Goal: Contribute content: Contribute content

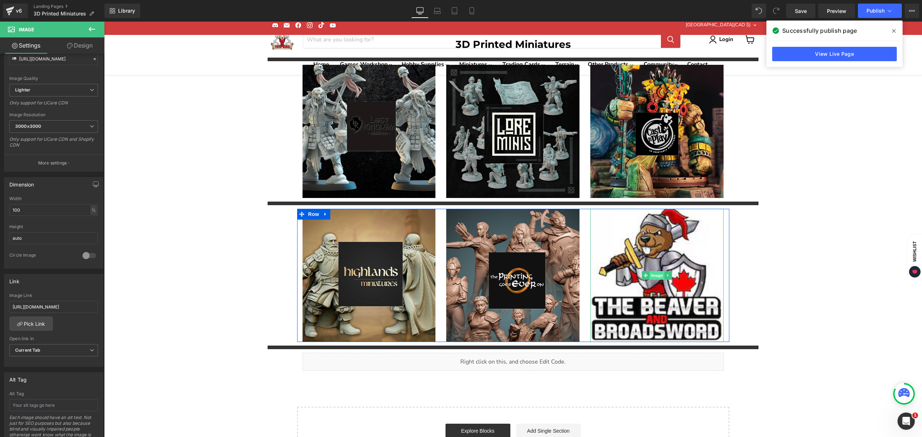
click at [650, 274] on span "Image" at bounding box center [657, 275] width 15 height 9
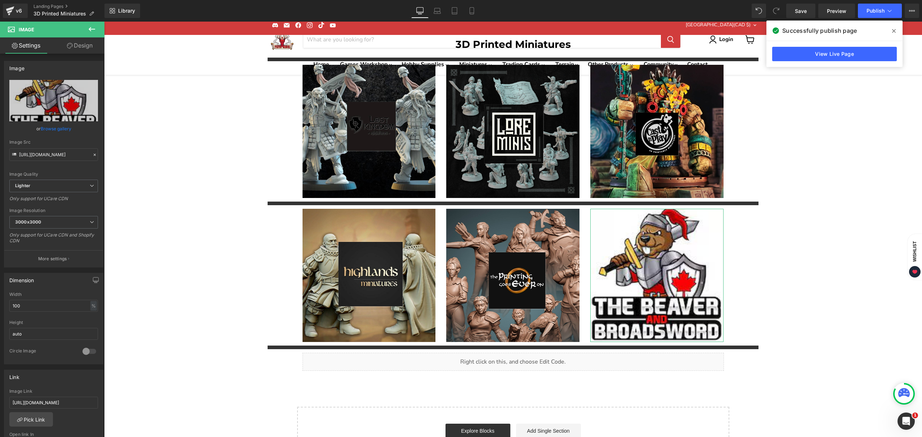
click at [51, 127] on link "Browse gallery" at bounding box center [56, 128] width 31 height 13
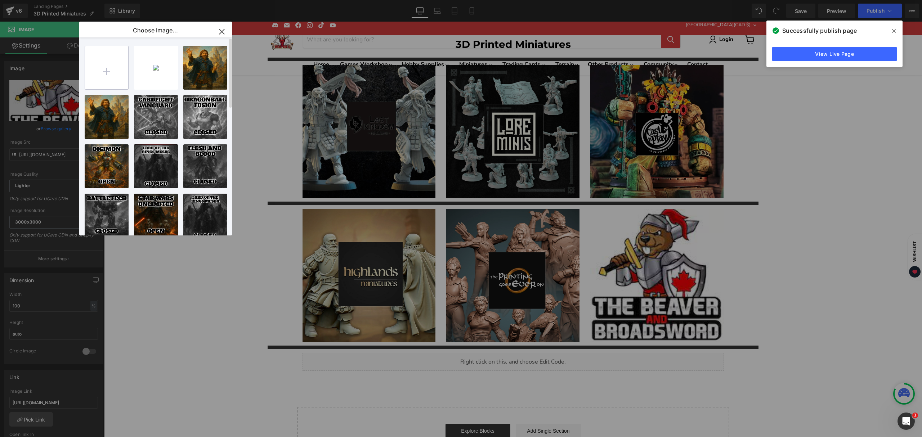
click at [117, 75] on input "file" at bounding box center [106, 67] width 43 height 43
type input "C:\fakepath\Screenshot_2025-09-10_195718-removebg-preview.png"
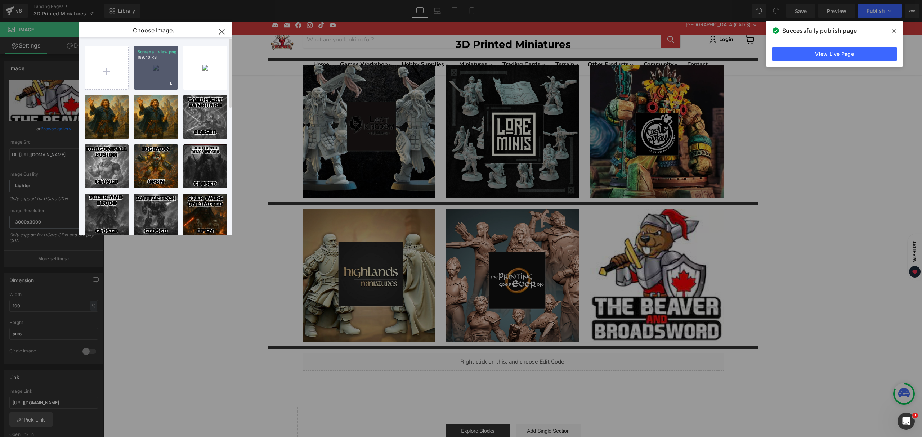
click at [154, 72] on div "Screens...view.png 189.46 KB" at bounding box center [156, 68] width 44 height 44
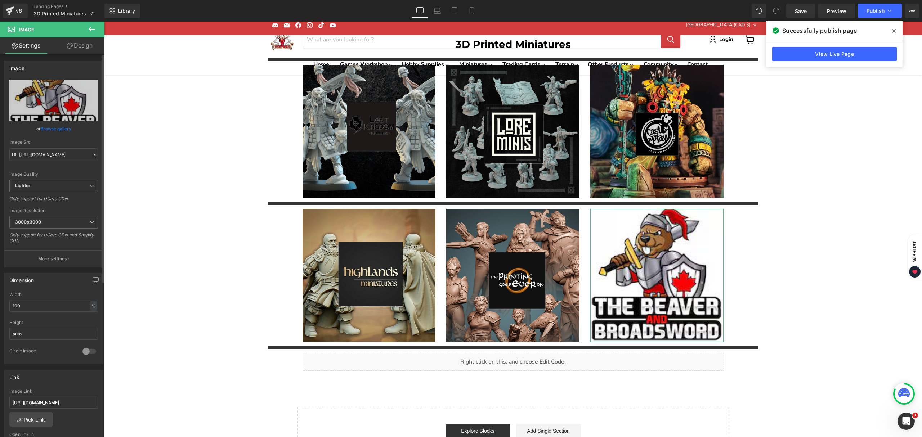
click at [45, 127] on link "Browse gallery" at bounding box center [56, 128] width 31 height 13
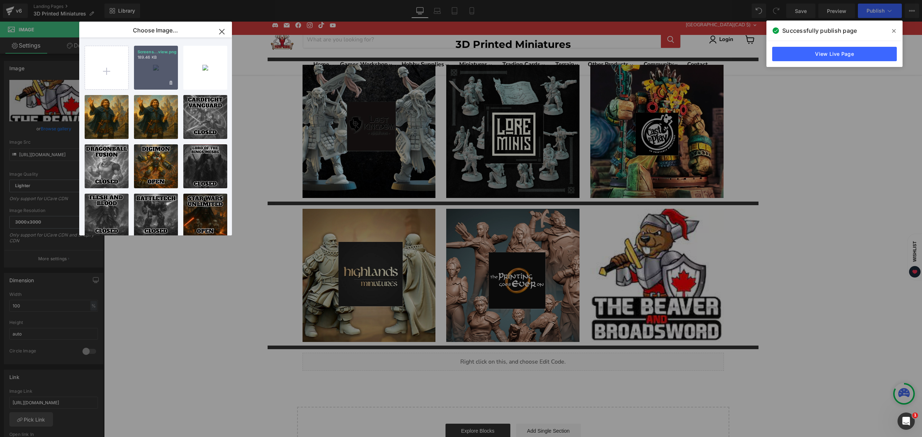
click at [153, 74] on div "Screens...view.png 189.46 KB" at bounding box center [156, 68] width 44 height 44
type input "[URL][DOMAIN_NAME]"
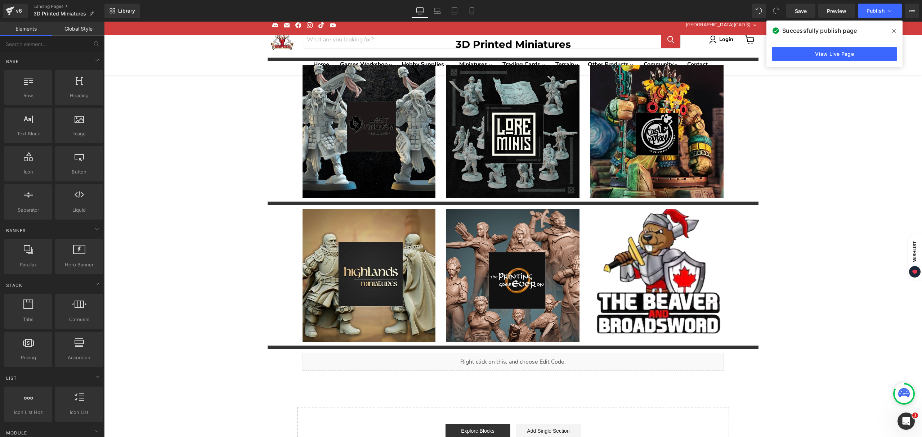
click at [806, 219] on div "3D Printed Miniatures Heading Separator Image Image Image Row Separator Image I…" at bounding box center [513, 250] width 818 height 431
click at [810, 12] on link "Save" at bounding box center [800, 11] width 29 height 14
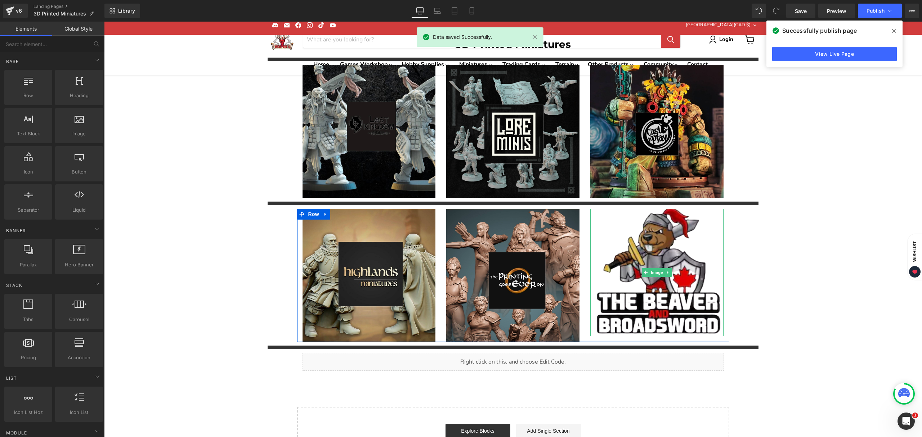
click at [658, 308] on img "Main content" at bounding box center [656, 273] width 133 height 128
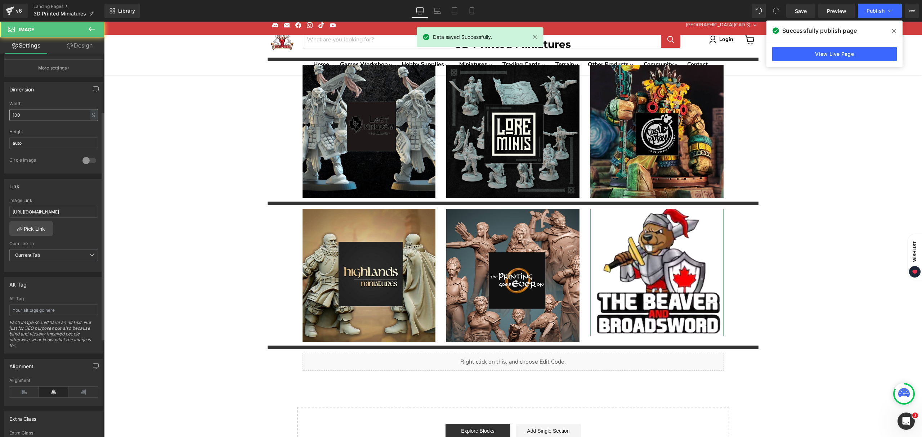
scroll to position [192, 0]
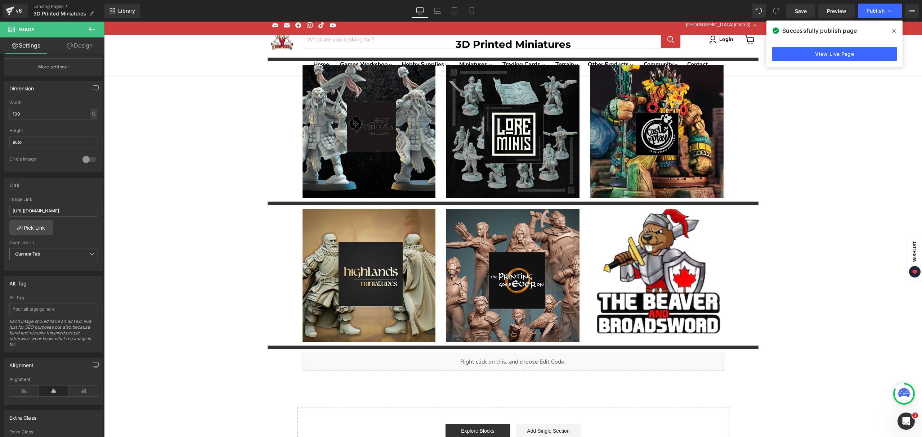
click at [895, 28] on icon at bounding box center [894, 31] width 4 height 6
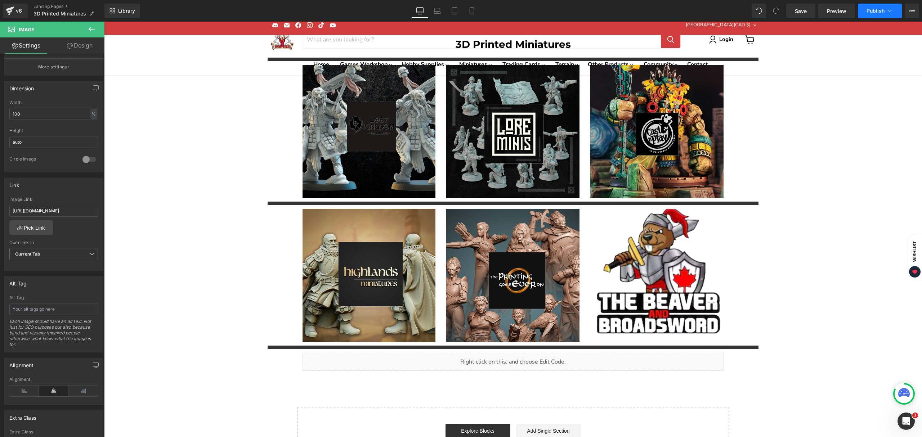
click at [882, 9] on span "Publish" at bounding box center [875, 11] width 18 height 6
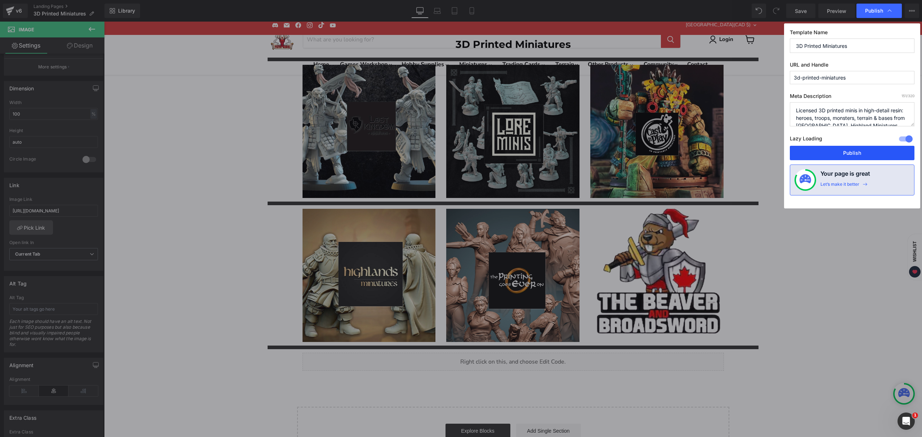
click at [856, 154] on button "Publish" at bounding box center [852, 153] width 125 height 14
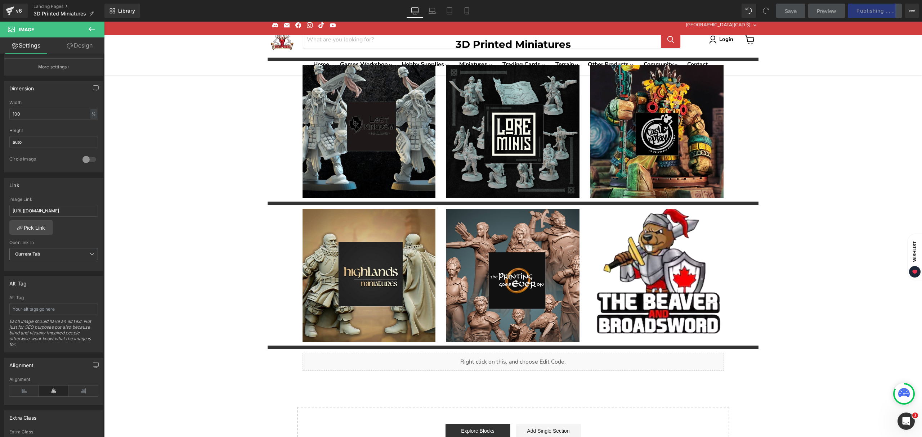
scroll to position [0, 0]
